Goal: Navigation & Orientation: Understand site structure

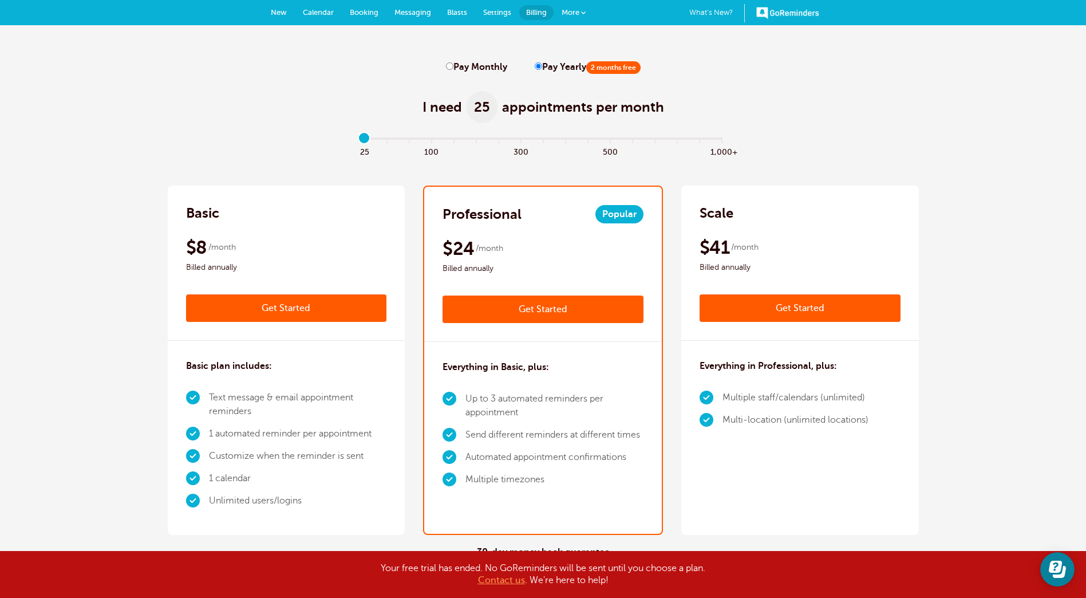
click at [315, 14] on span "Calendar" at bounding box center [318, 12] width 31 height 9
click at [271, 15] on span "New" at bounding box center [279, 12] width 16 height 9
click at [421, 13] on span "Messaging" at bounding box center [412, 12] width 37 height 9
click at [469, 12] on link "Blasts" at bounding box center [457, 12] width 36 height 25
